Goal: Transaction & Acquisition: Purchase product/service

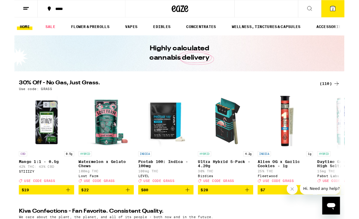
click at [342, 91] on div "(110)" at bounding box center [343, 90] width 22 height 7
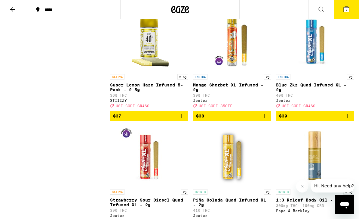
scroll to position [2916, 0]
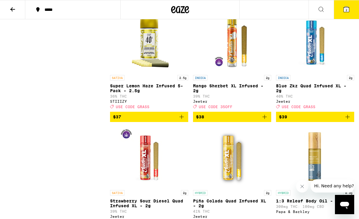
click at [322, 11] on icon at bounding box center [321, 9] width 5 height 5
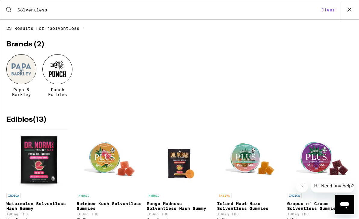
type input "Solventless"
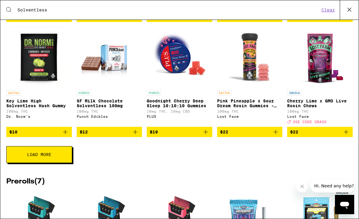
scroll to position [210, 0]
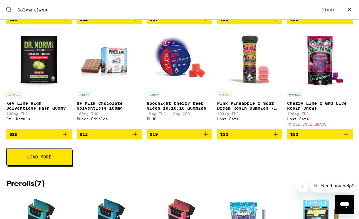
click at [101, 78] on img "Open page for SF Milk Chocolate Solventless 100mg from Punch Edibles" at bounding box center [110, 59] width 66 height 60
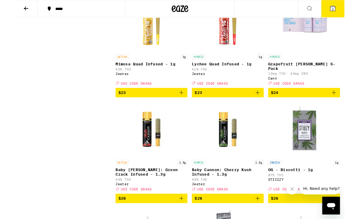
scroll to position [1687, 0]
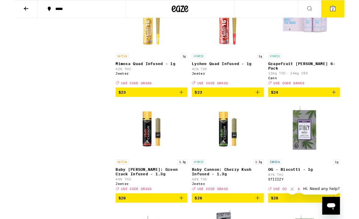
click at [213, 55] on img "Open page for Lychee Quad Infused - 1g from Jeeter" at bounding box center [232, 25] width 60 height 60
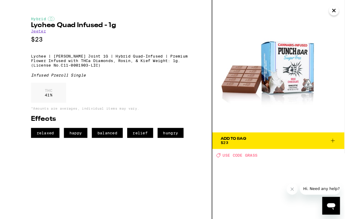
click at [349, 11] on icon "Close" at bounding box center [347, 11] width 7 height 9
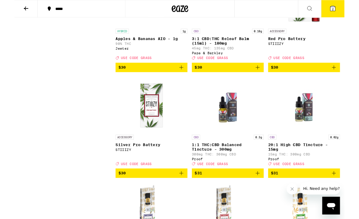
scroll to position [2387, 0]
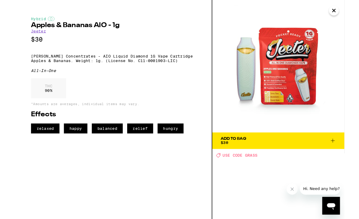
click at [349, 14] on icon "Close" at bounding box center [347, 11] width 7 height 9
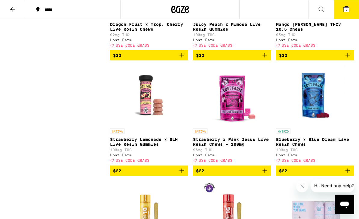
scroll to position [1494, 0]
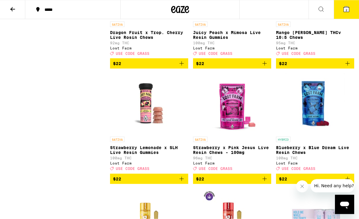
click at [326, 12] on button at bounding box center [321, 9] width 25 height 19
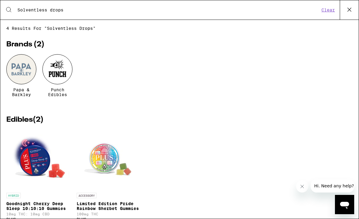
type input "Solventless drops"
click at [329, 13] on button "Clear" at bounding box center [328, 9] width 17 height 5
